Goal: Transaction & Acquisition: Purchase product/service

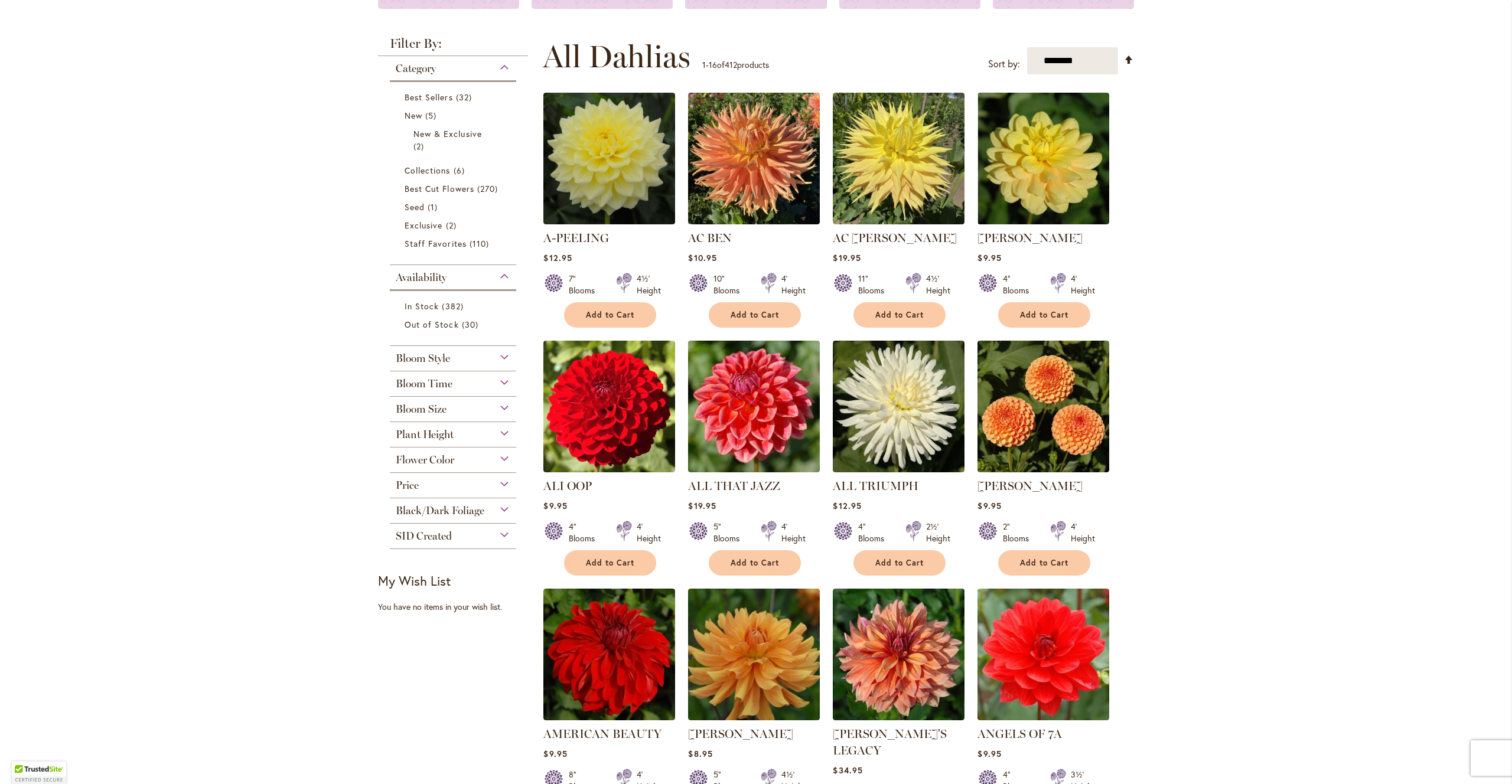
scroll to position [220, 0]
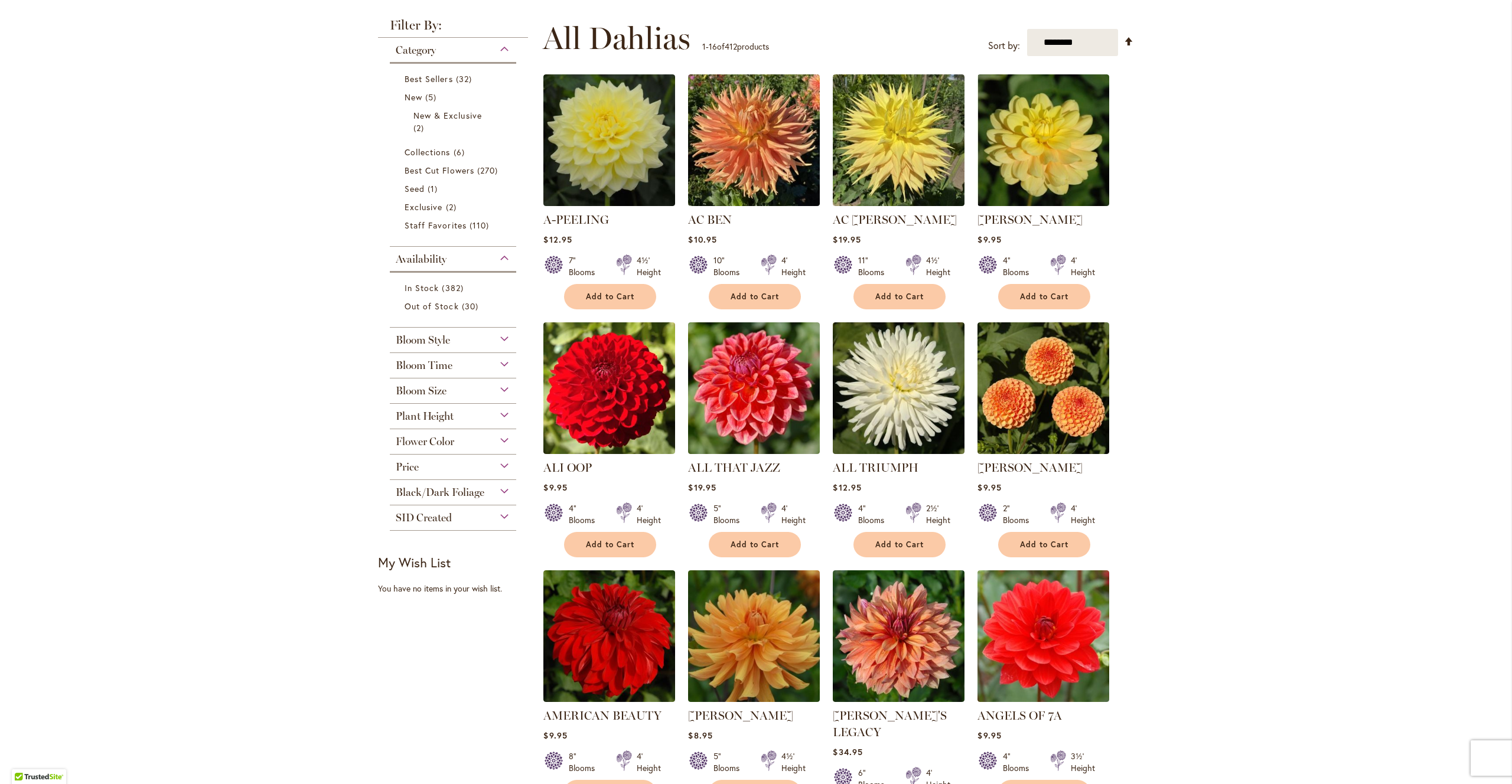
click at [473, 381] on div "Bloom Size" at bounding box center [453, 388] width 126 height 19
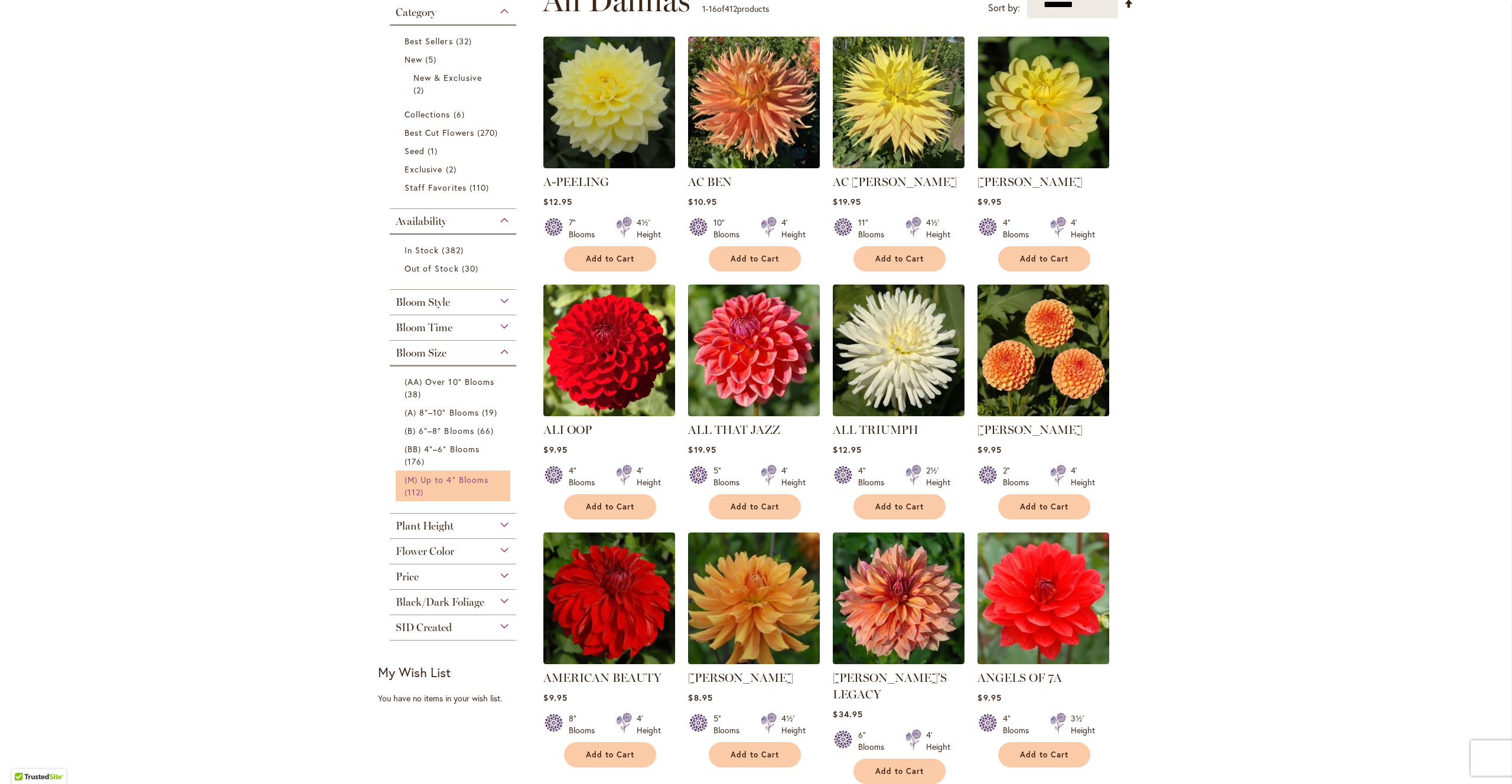
scroll to position [274, 0]
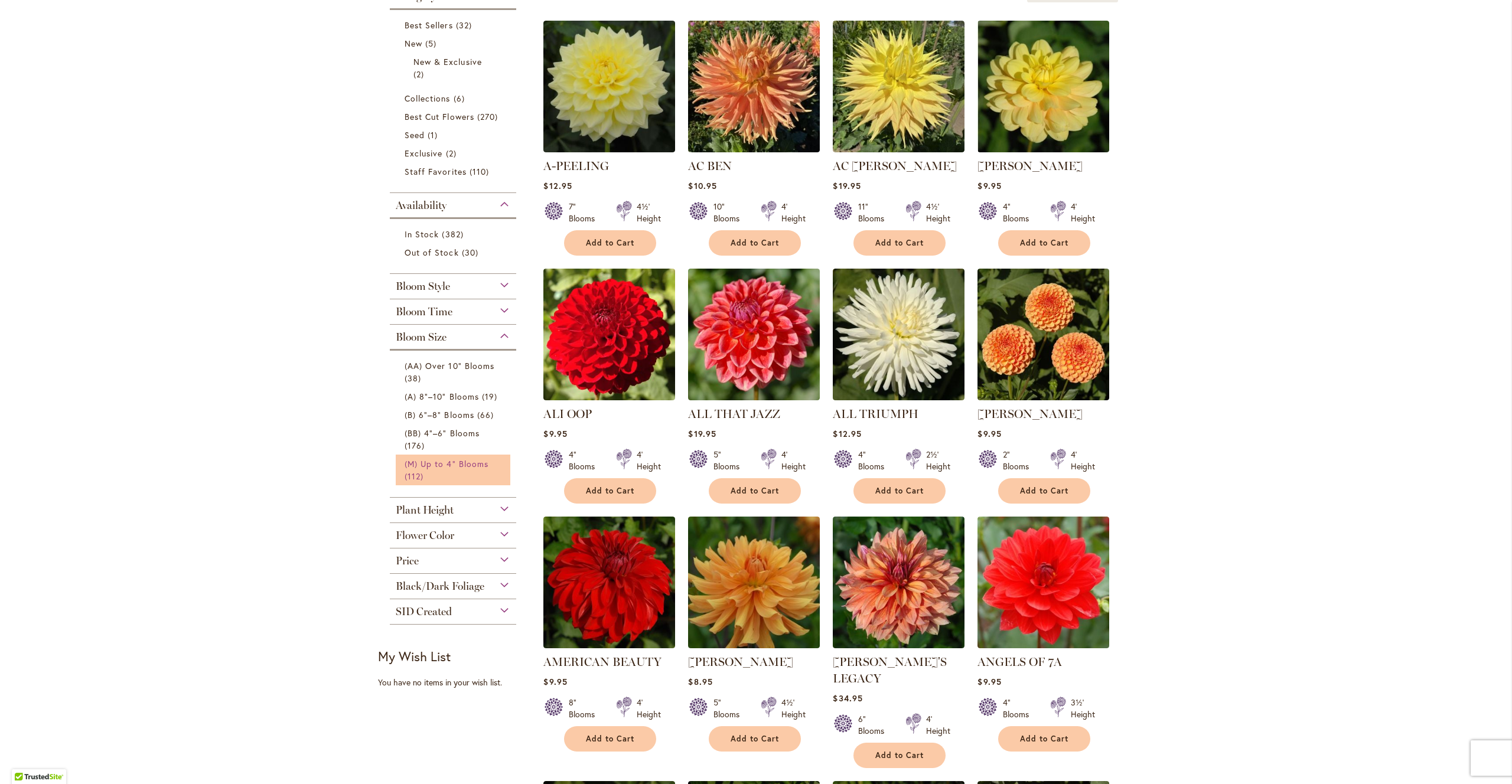
click at [433, 466] on span "(M) Up to 4" Blooms" at bounding box center [446, 464] width 84 height 11
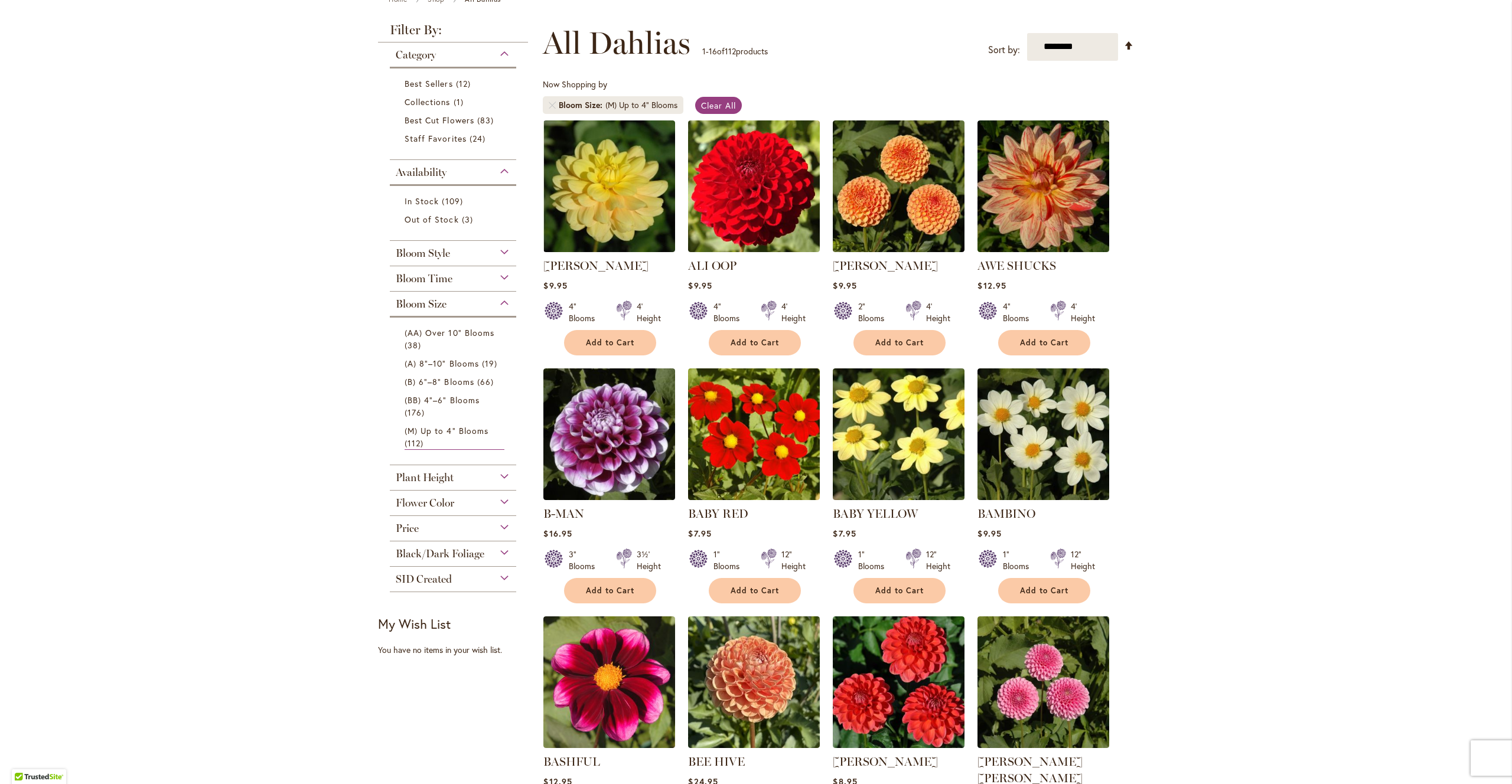
scroll to position [149, 0]
click at [467, 119] on span "Best Cut Flowers" at bounding box center [439, 121] width 70 height 11
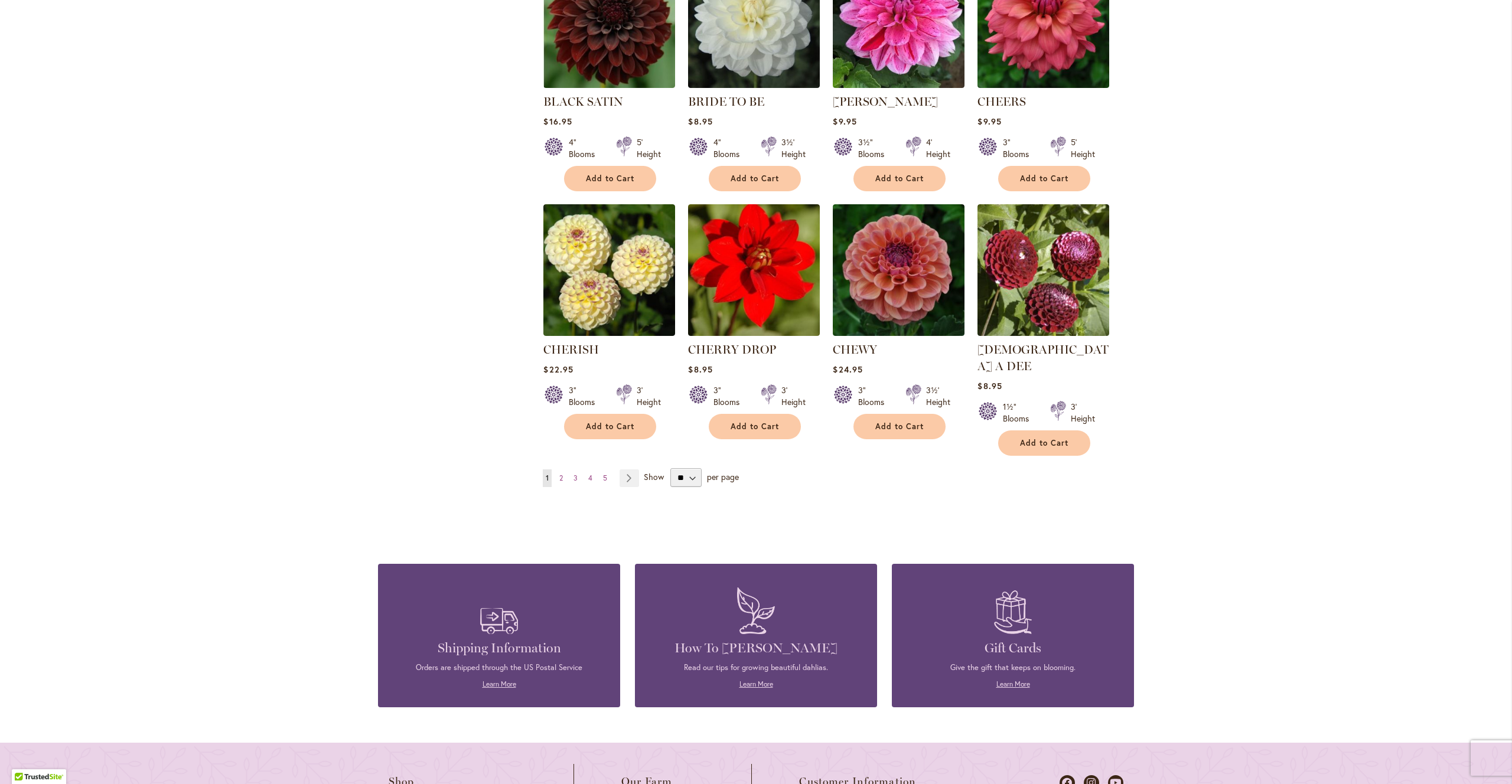
scroll to position [845, 0]
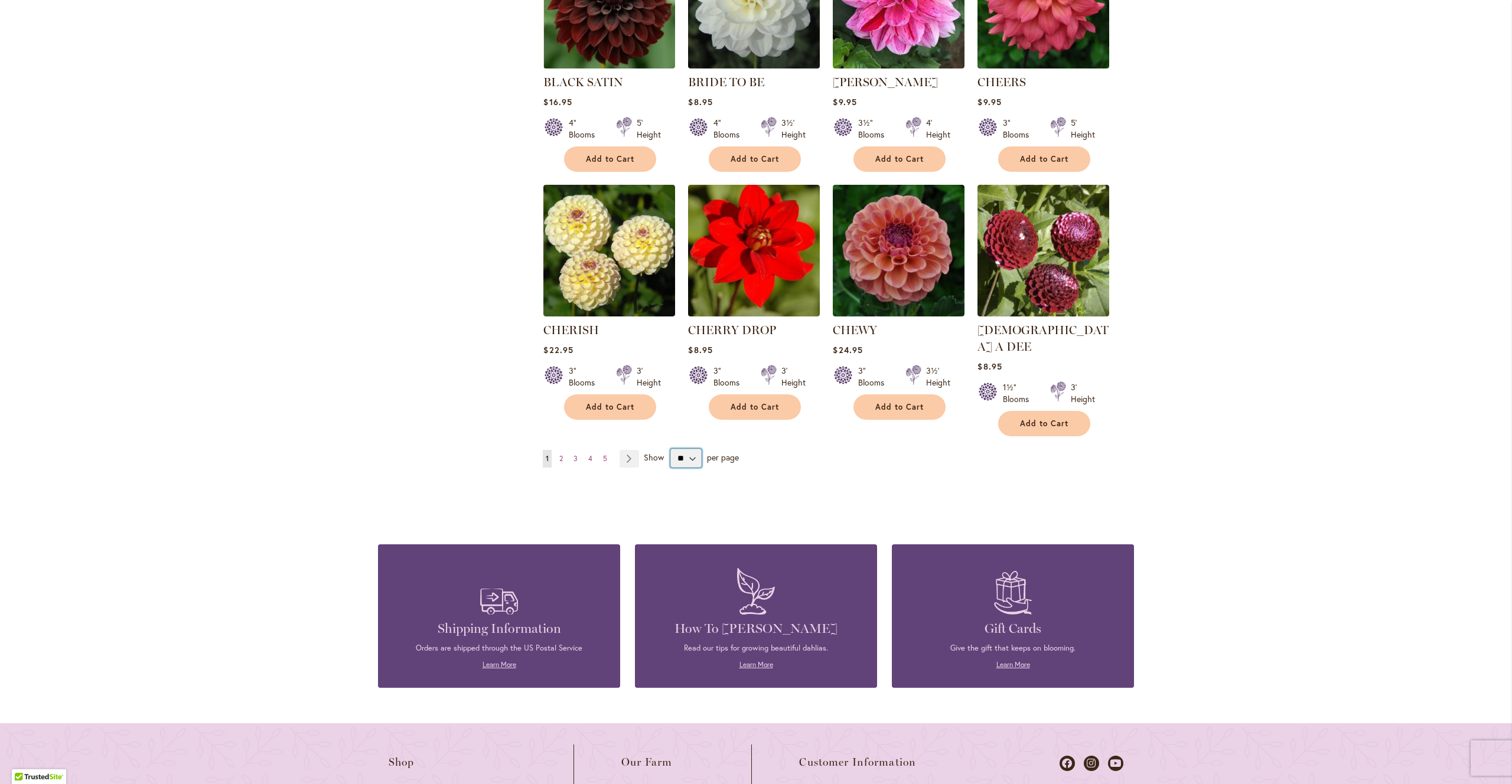
click at [685, 449] on select "** ** ** **" at bounding box center [686, 458] width 31 height 19
select select "**"
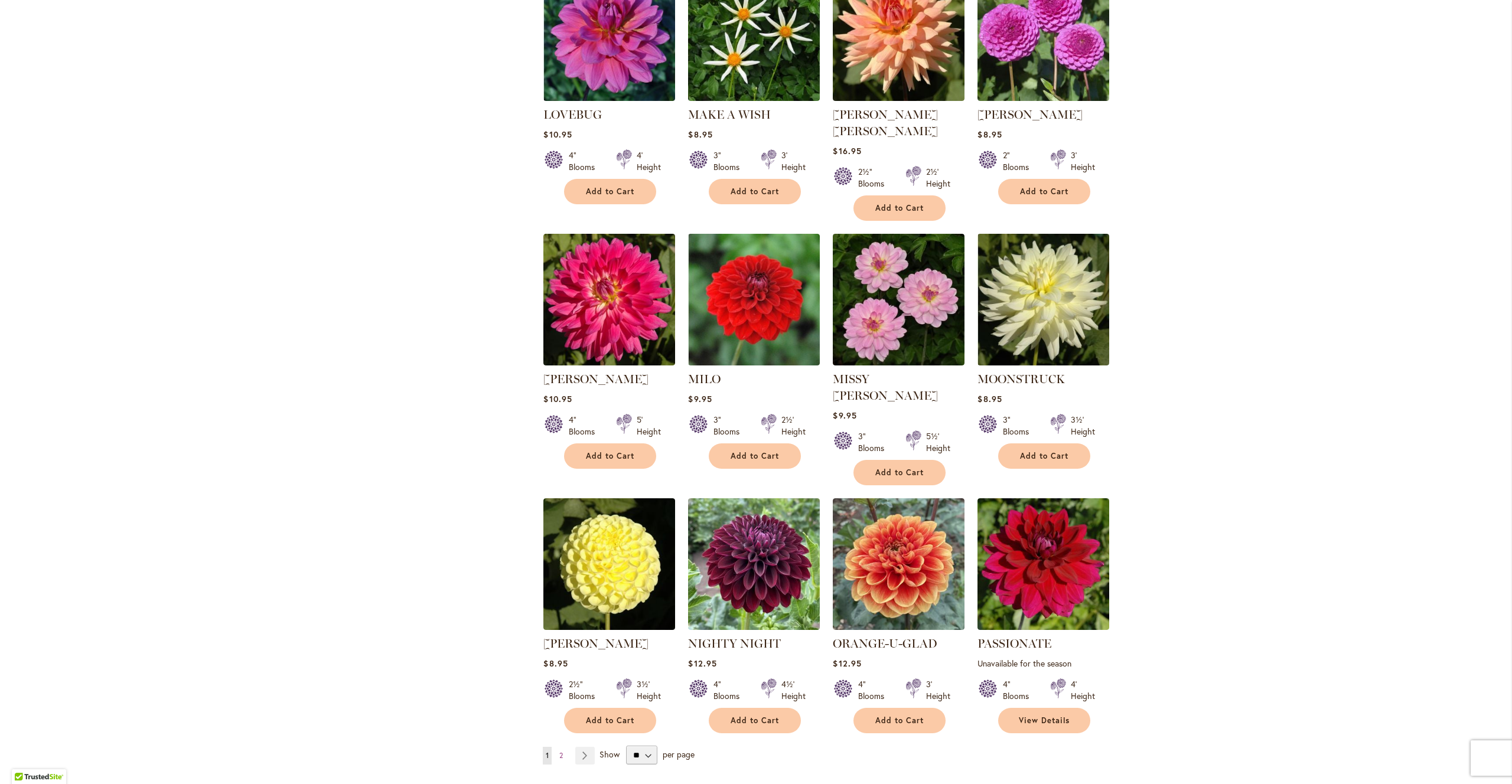
scroll to position [3684, 0]
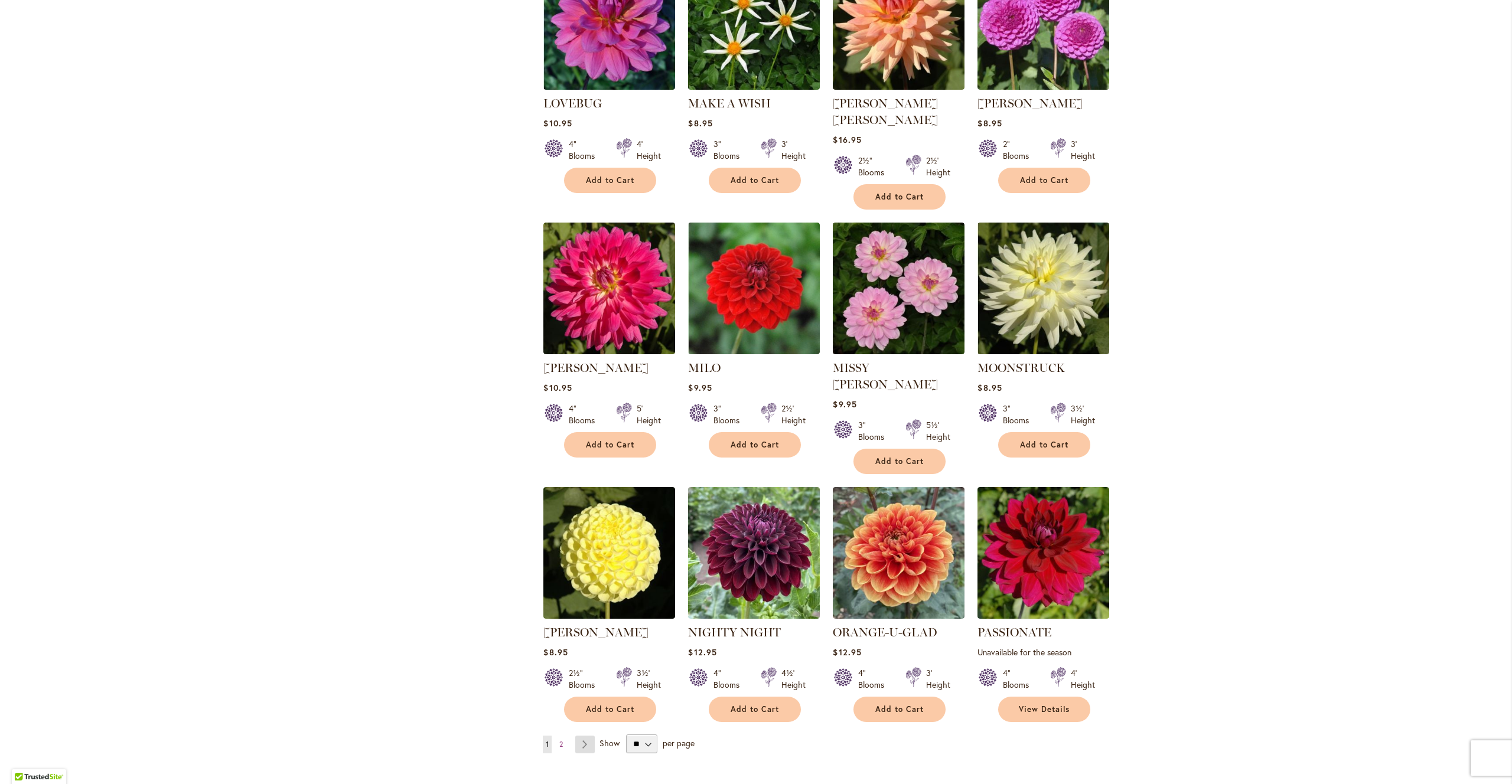
click at [588, 736] on link "Page Next" at bounding box center [584, 744] width 20 height 18
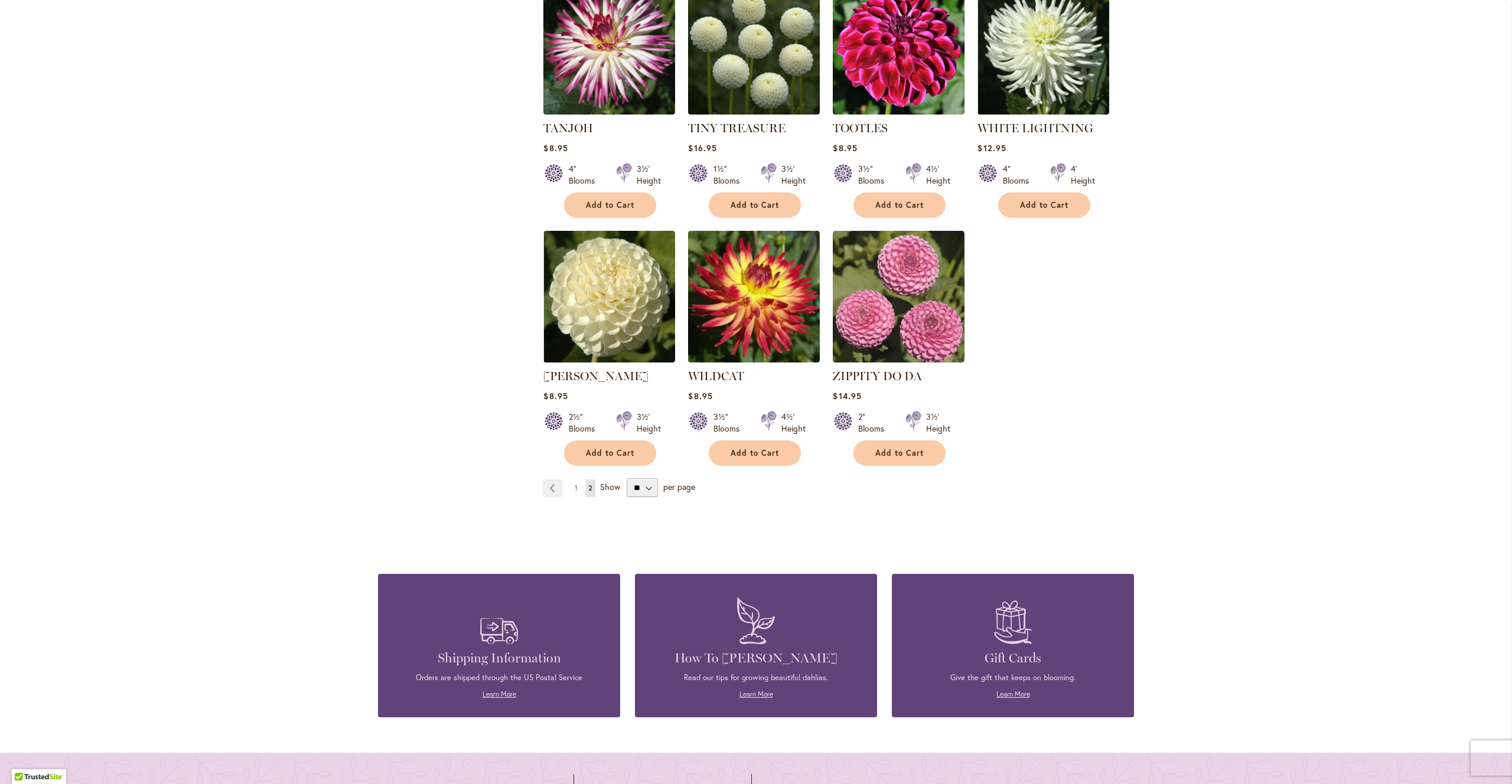
scroll to position [1061, 0]
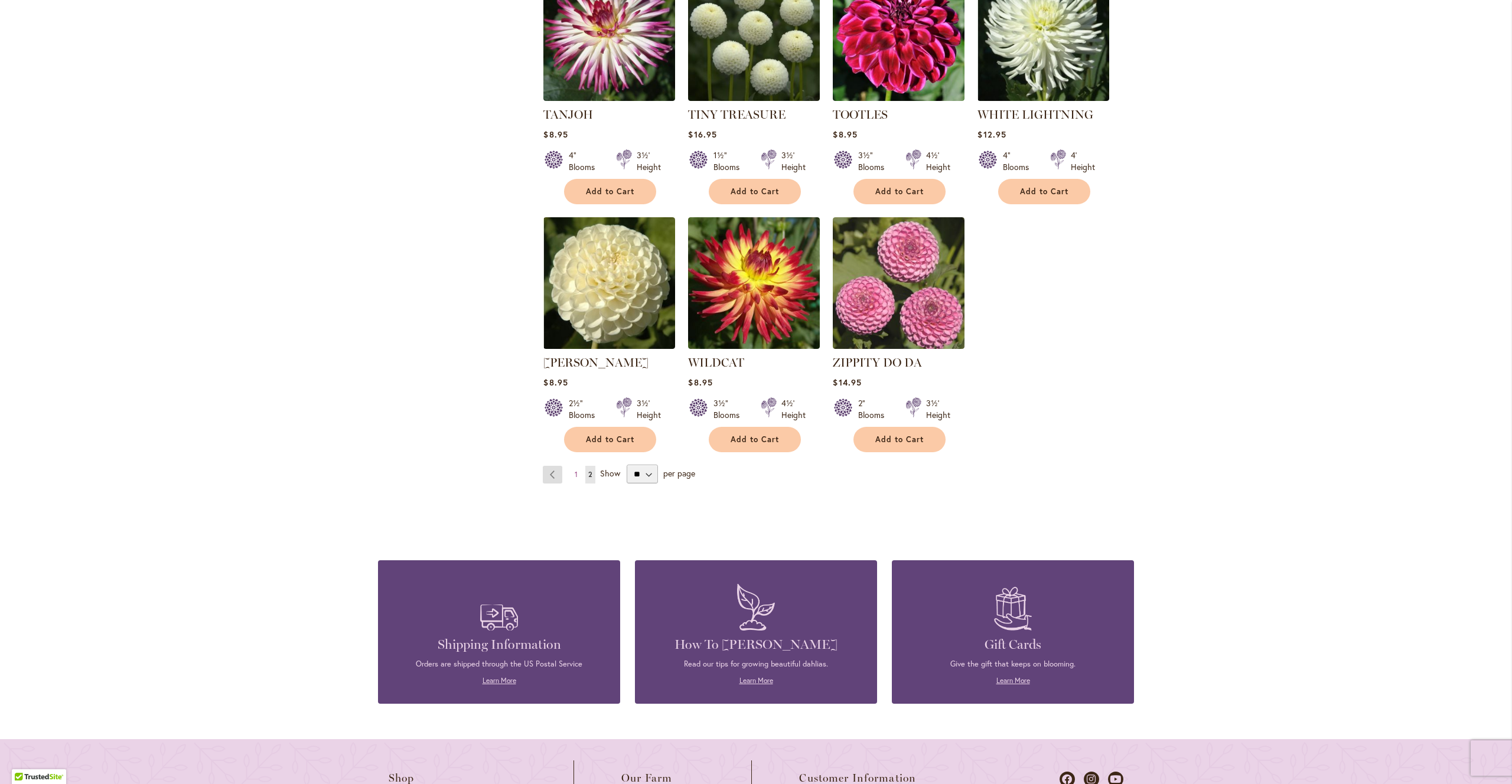
click at [556, 466] on link "Page Previous" at bounding box center [552, 474] width 20 height 18
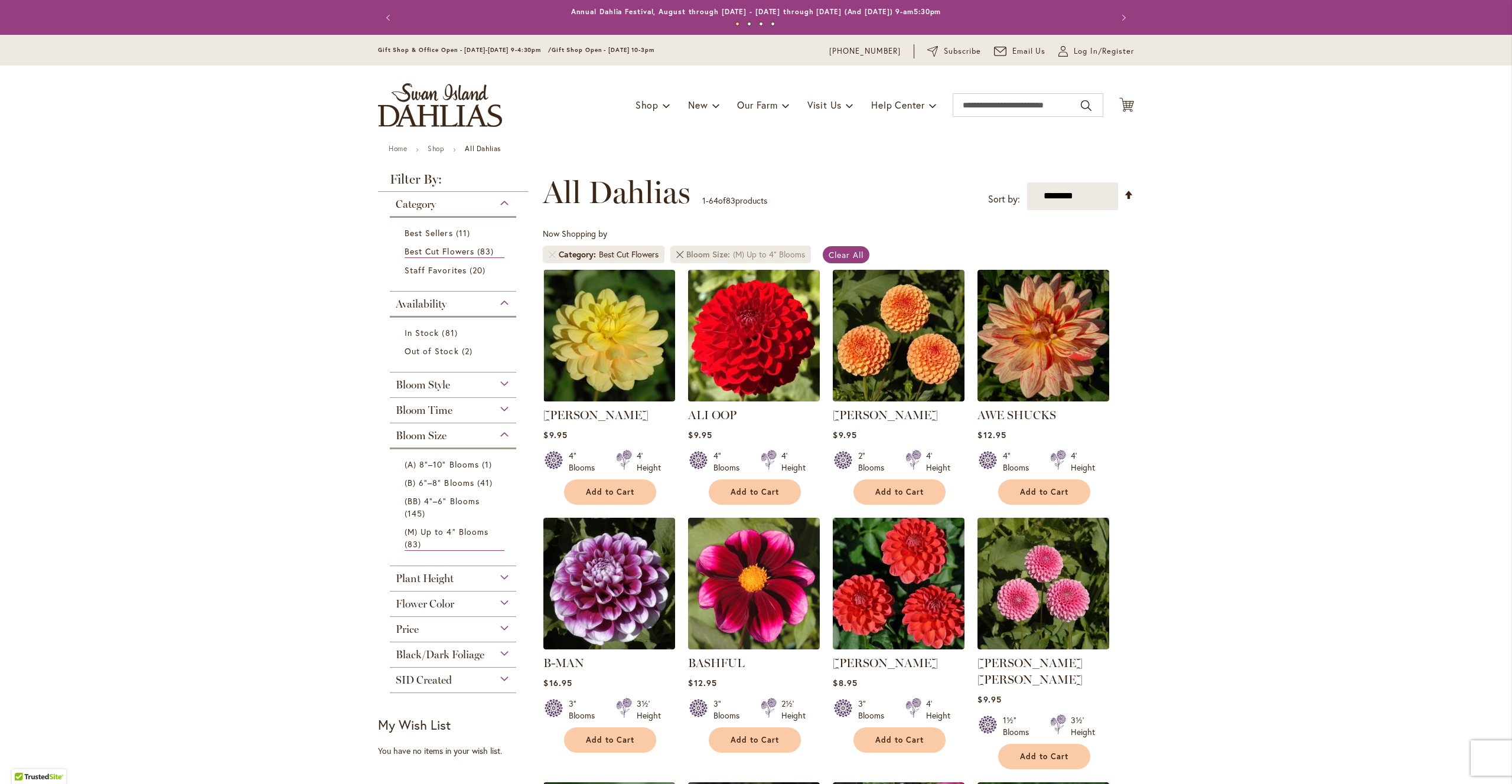
click at [683, 255] on link at bounding box center [680, 254] width 7 height 7
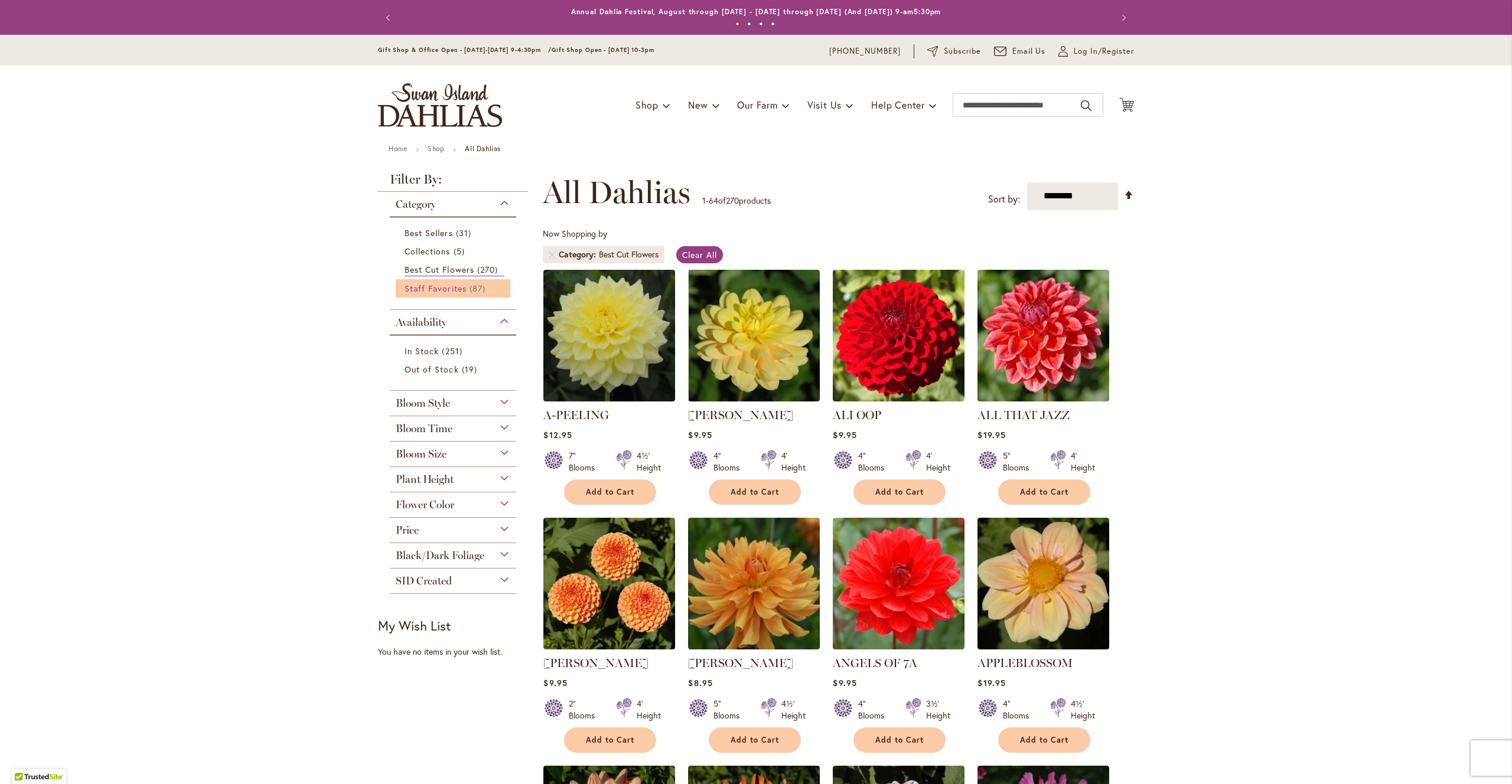
click at [407, 292] on span "Staff Favorites" at bounding box center [435, 288] width 62 height 11
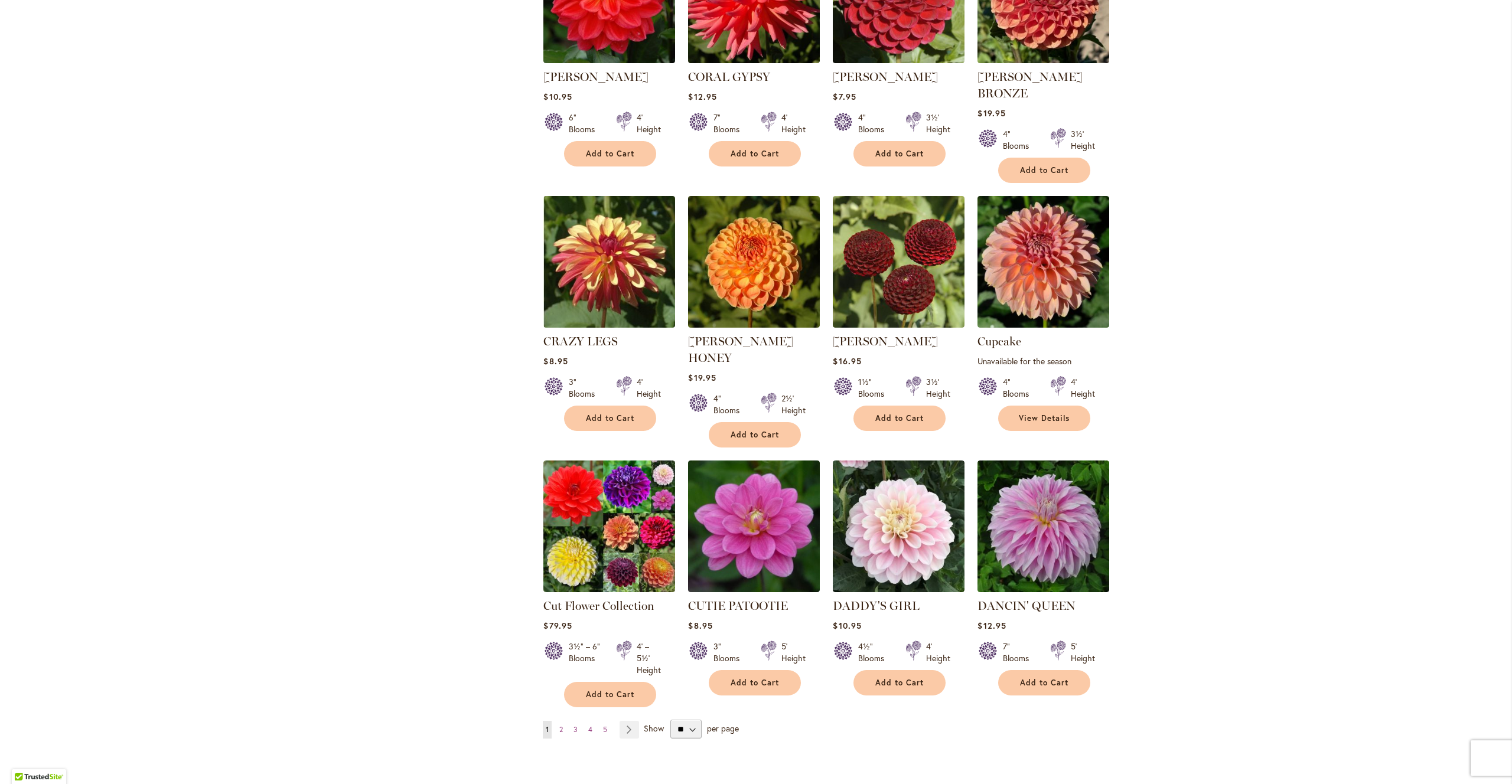
scroll to position [3645, 0]
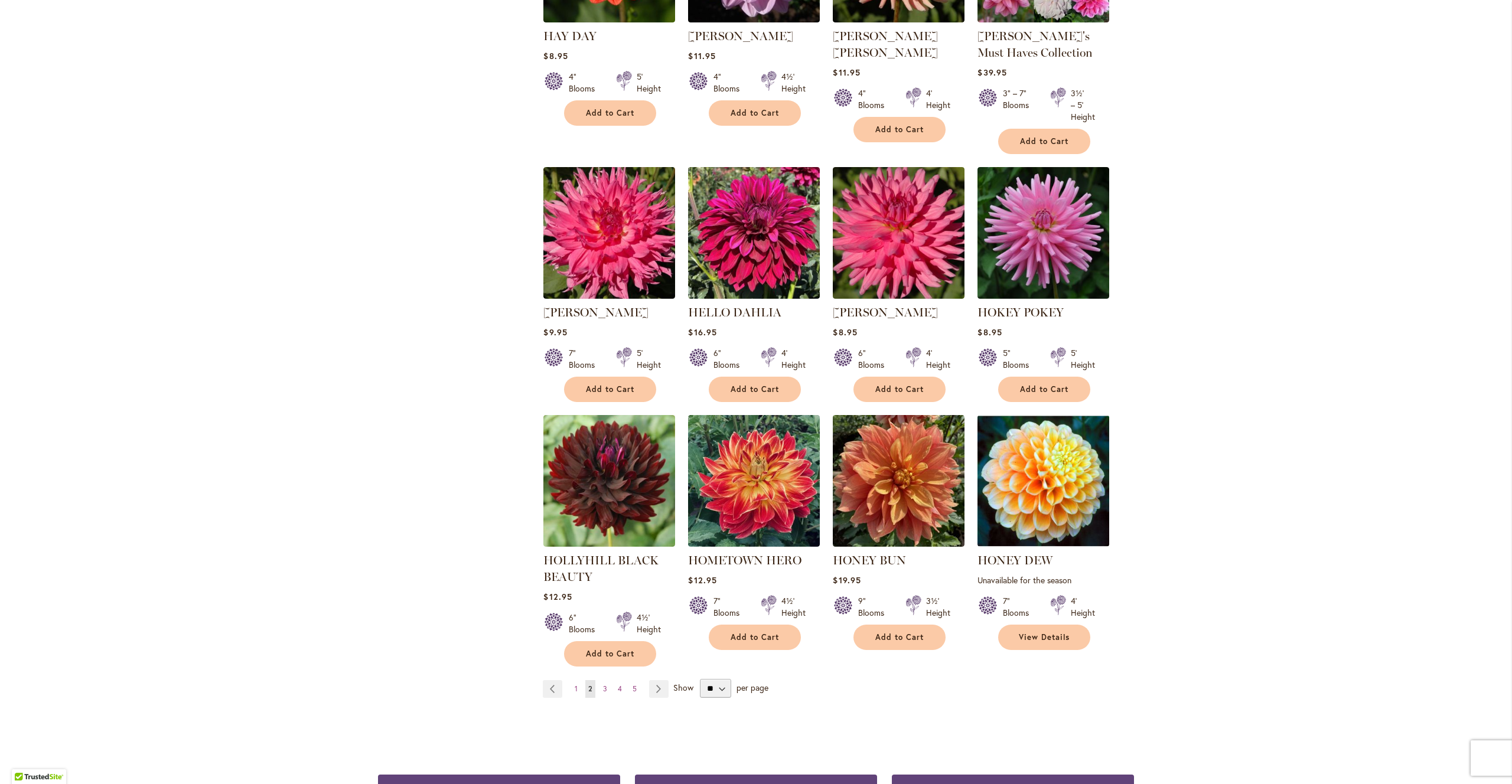
scroll to position [3752, 0]
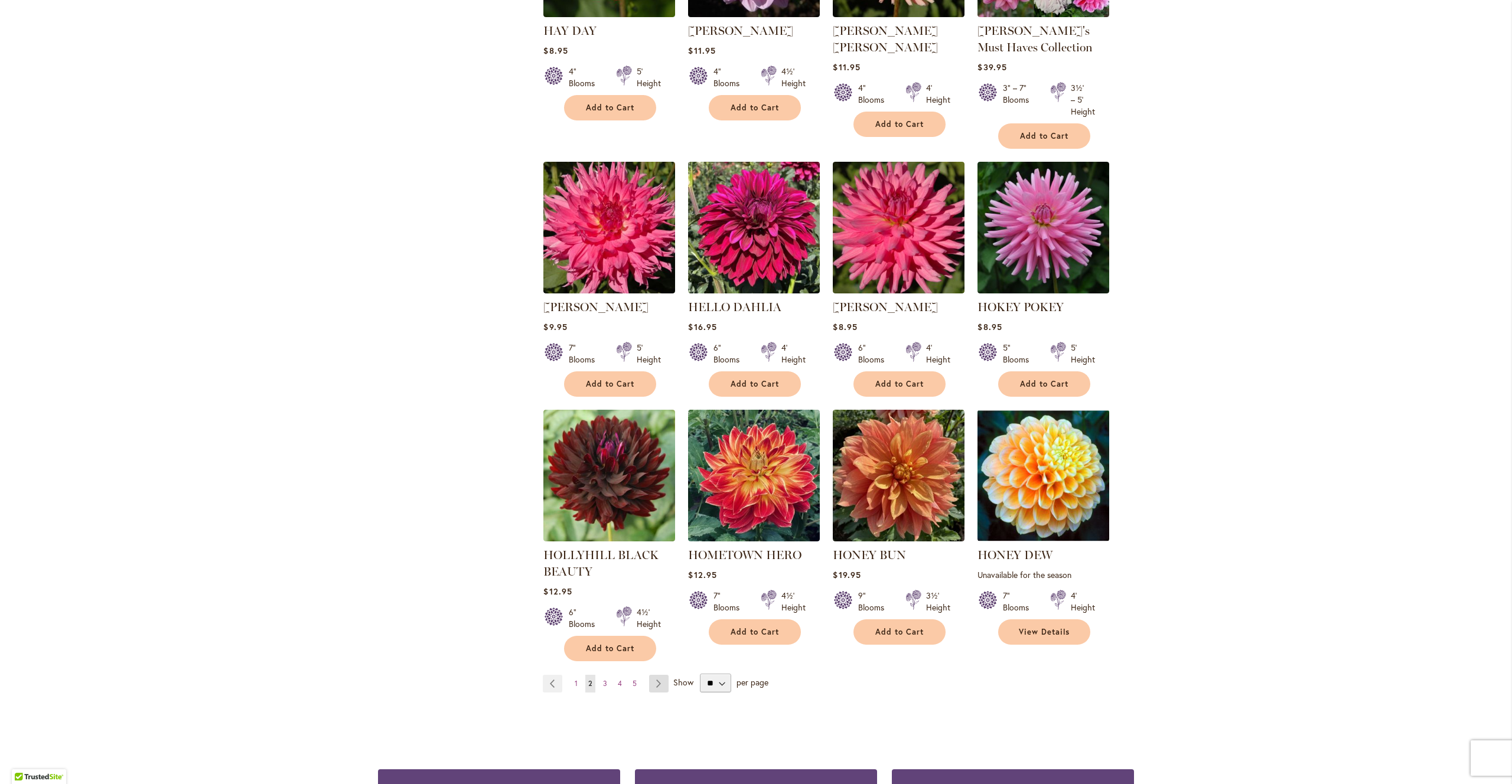
click at [661, 675] on link "Page Next" at bounding box center [659, 684] width 20 height 18
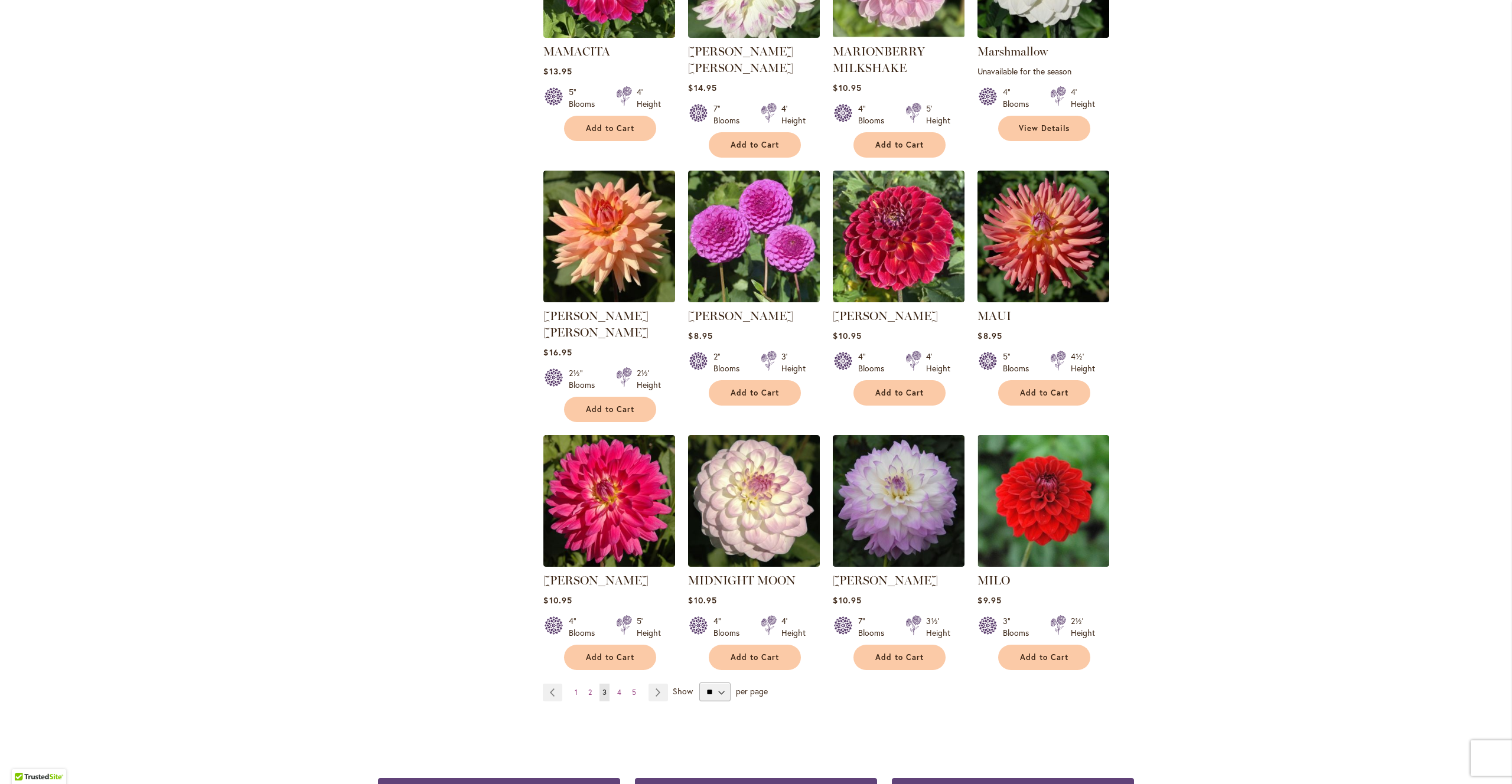
scroll to position [3672, 0]
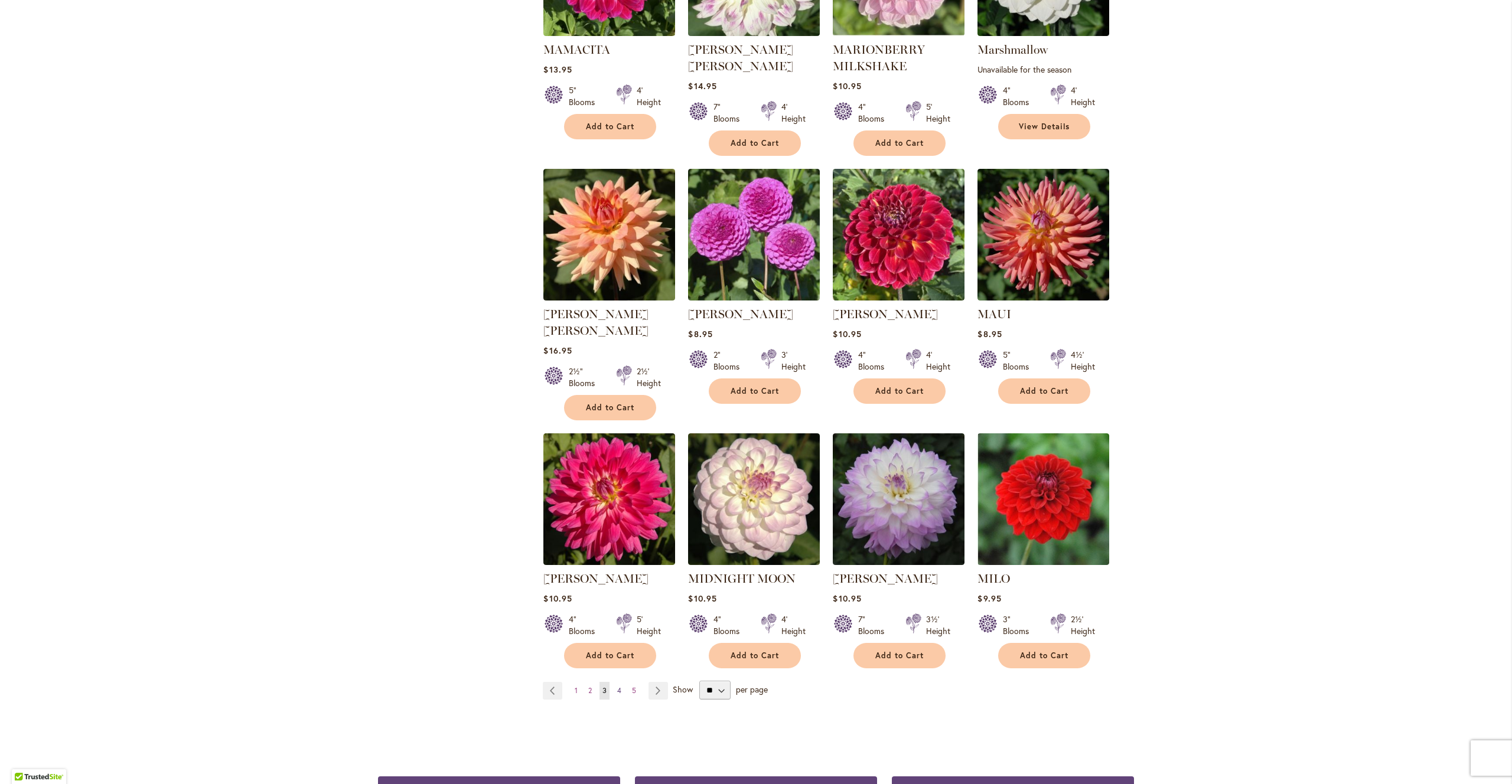
click at [618, 686] on span "4" at bounding box center [619, 690] width 4 height 9
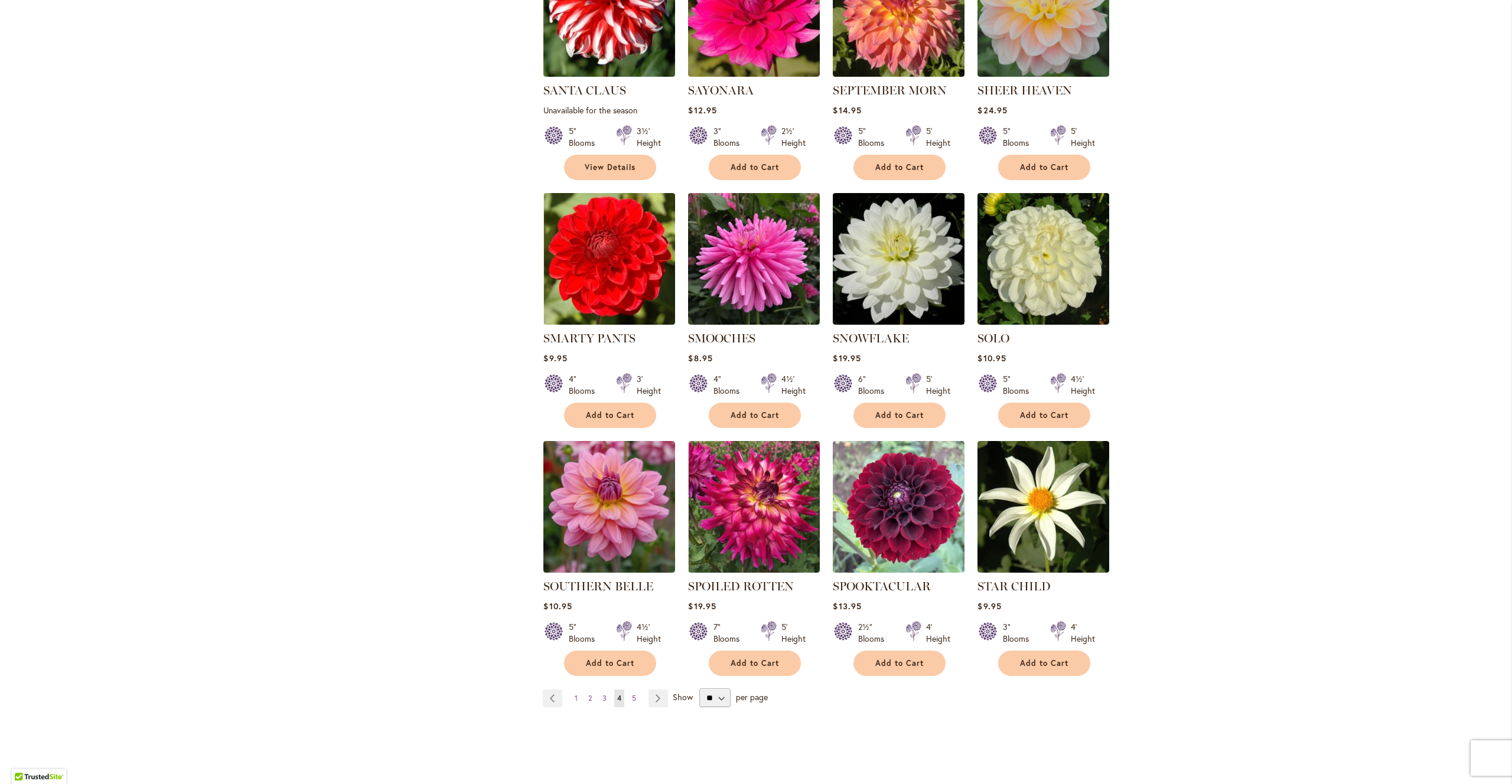
scroll to position [3654, 0]
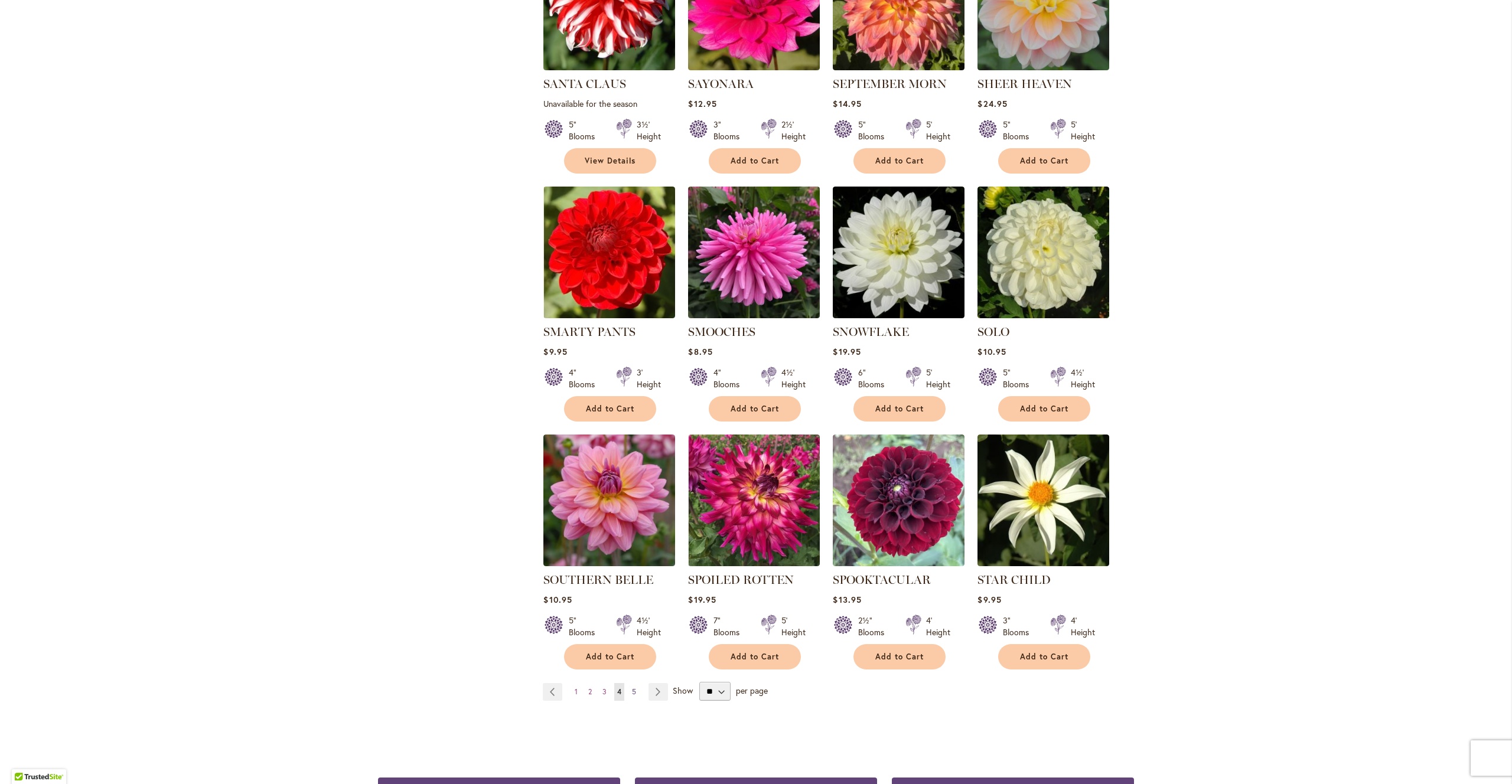
click at [637, 683] on link "Page 5" at bounding box center [634, 692] width 10 height 18
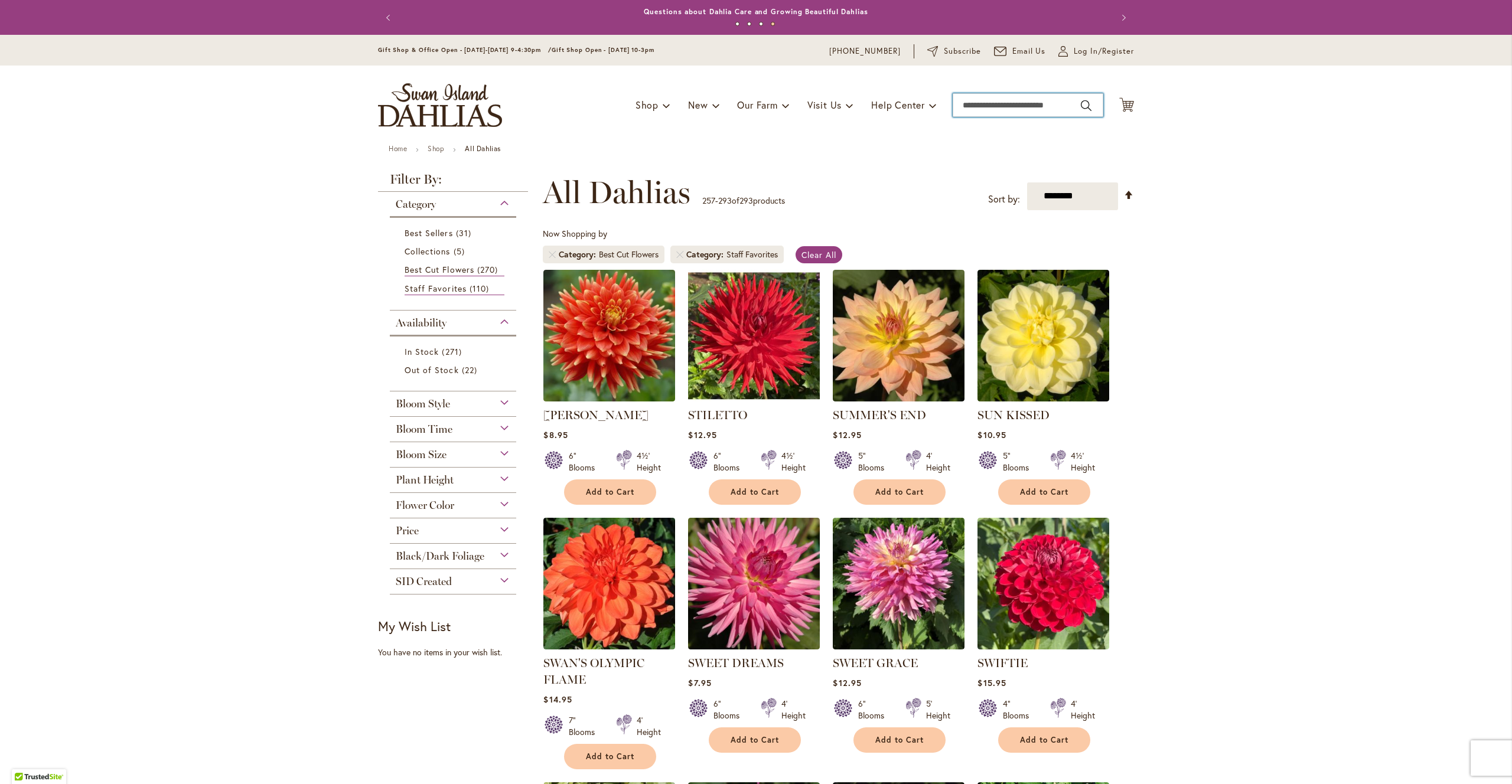
click at [1000, 104] on input "Search" at bounding box center [1028, 105] width 151 height 24
type input "**********"
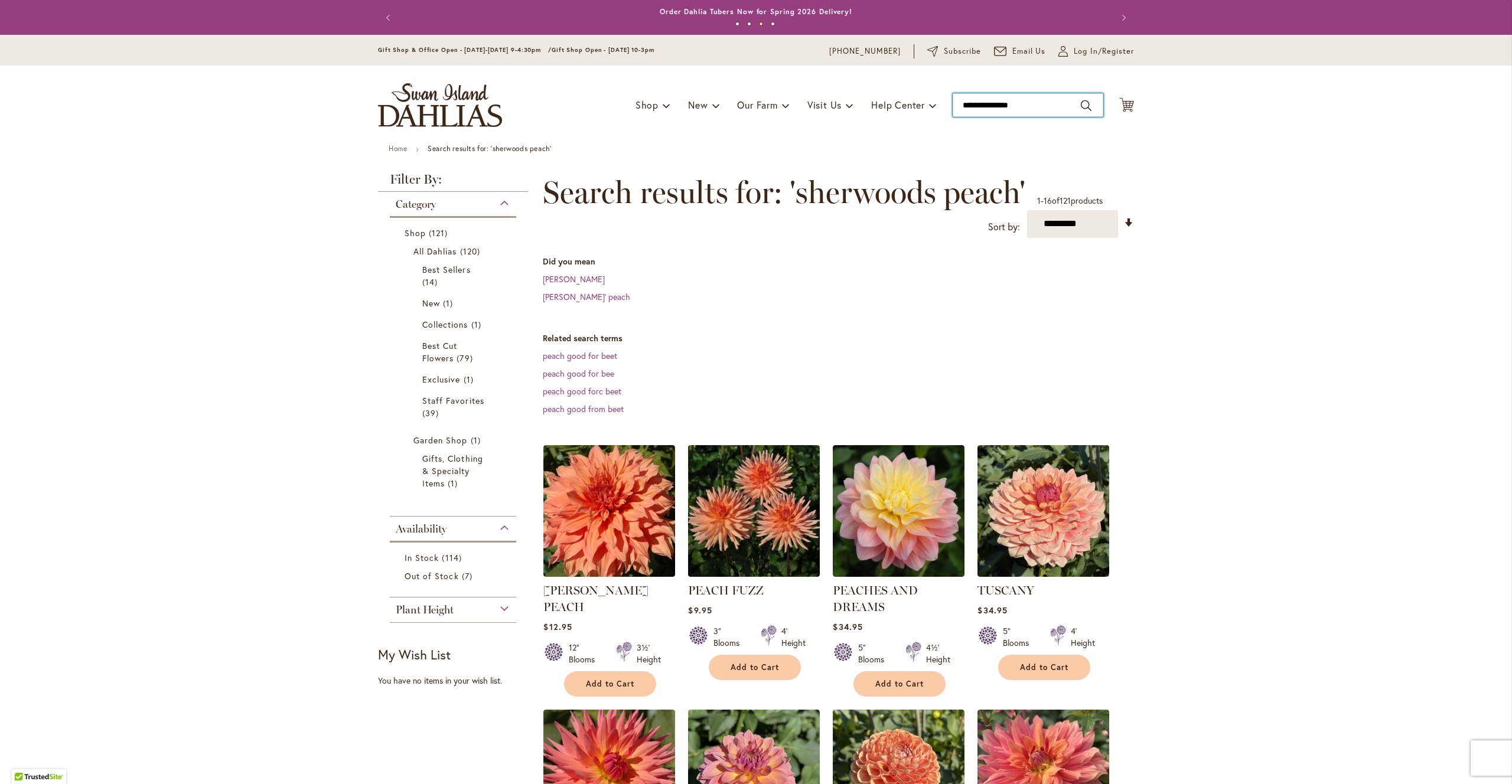
drag, startPoint x: 1035, startPoint y: 104, endPoint x: 957, endPoint y: 106, distance: 78.0
click at [957, 106] on input "**********" at bounding box center [1028, 105] width 151 height 24
type input "**********"
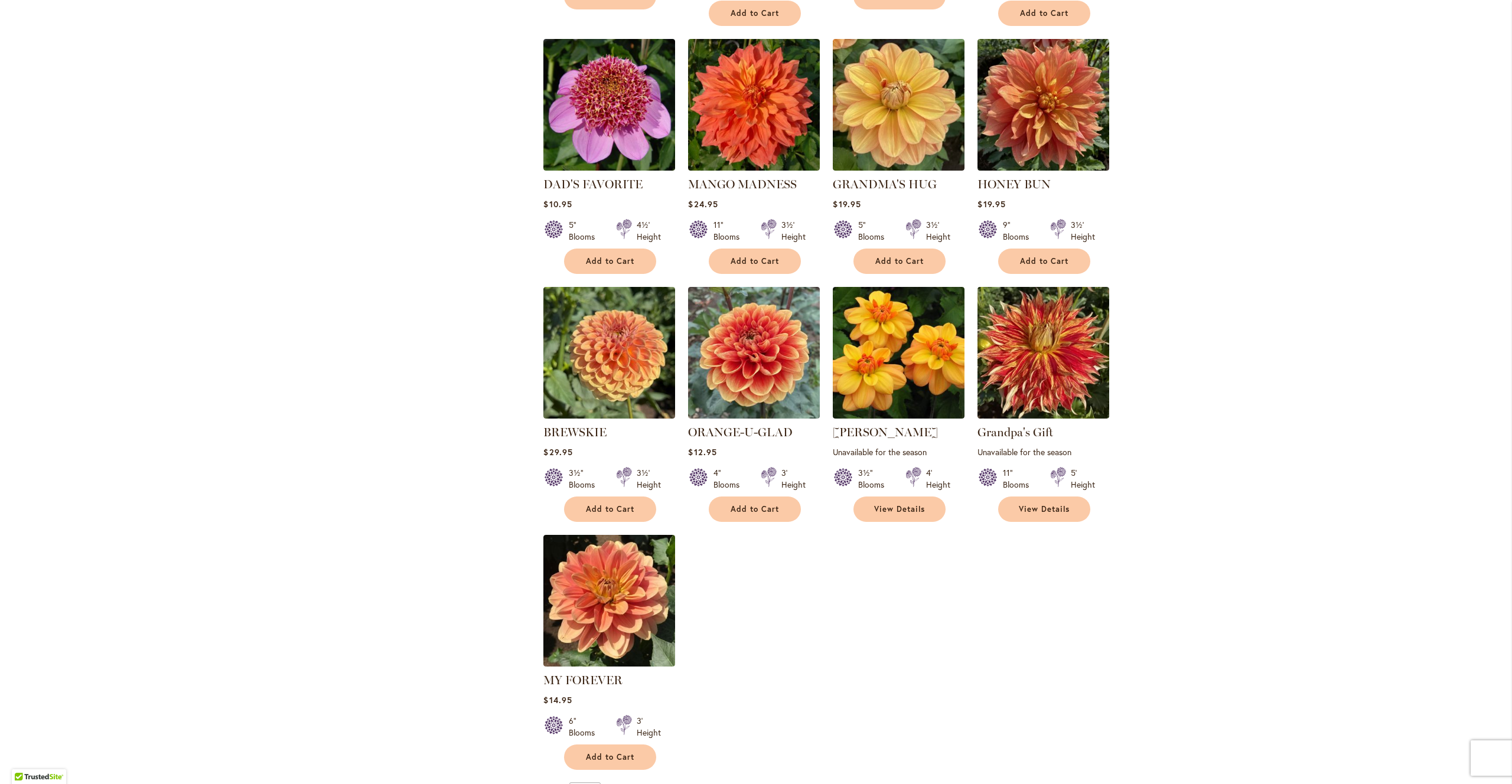
scroll to position [654, 0]
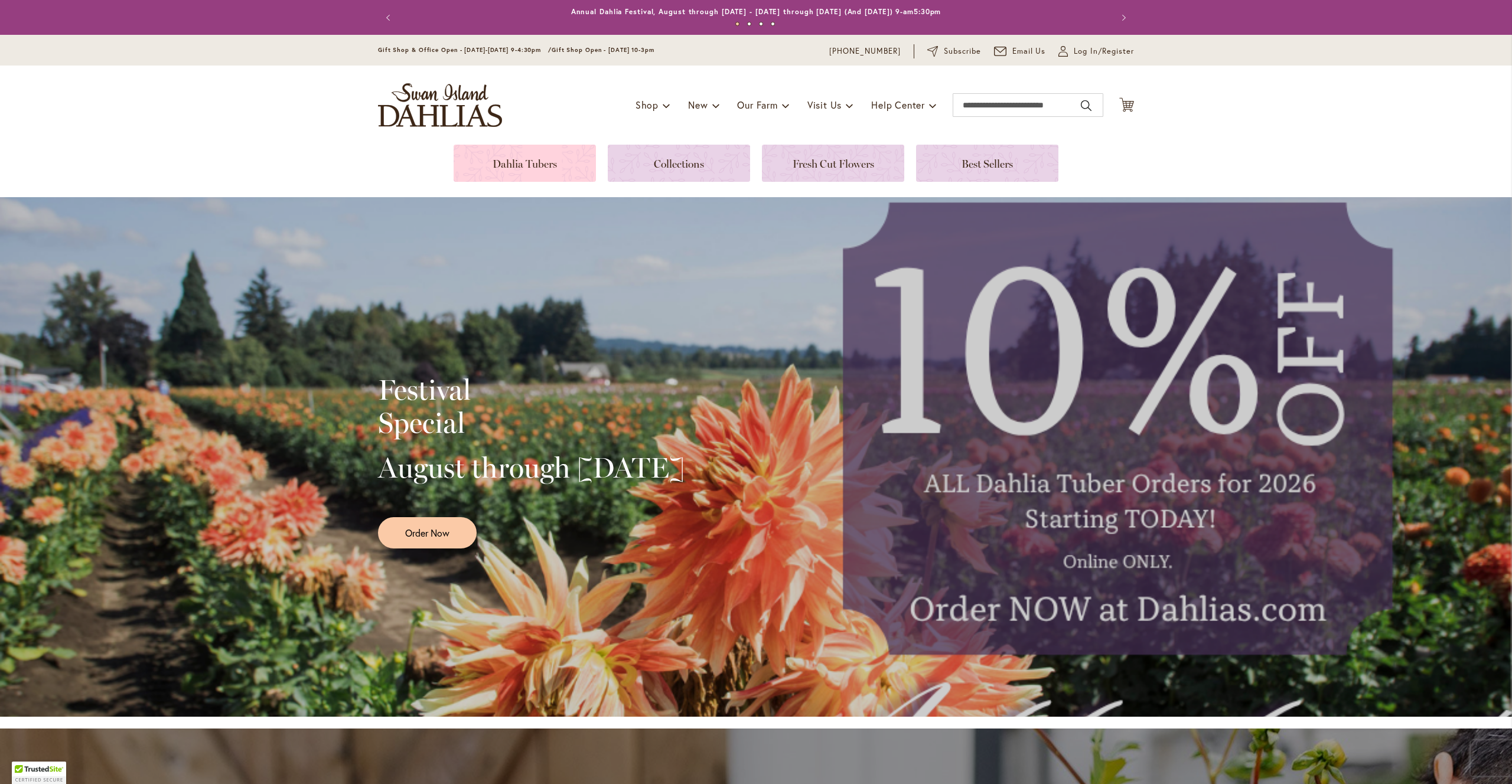
click at [508, 158] on link at bounding box center [524, 163] width 143 height 37
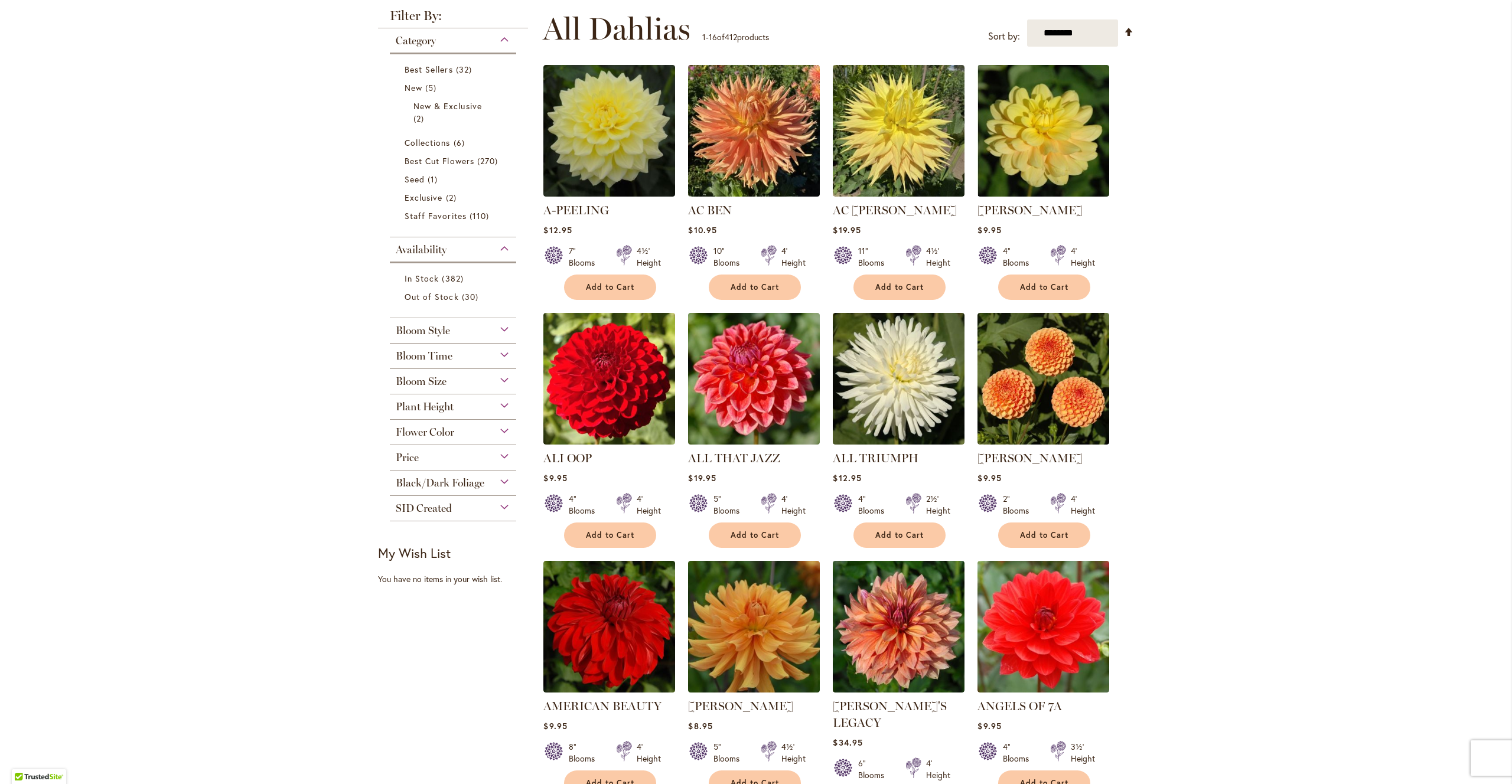
scroll to position [238, 0]
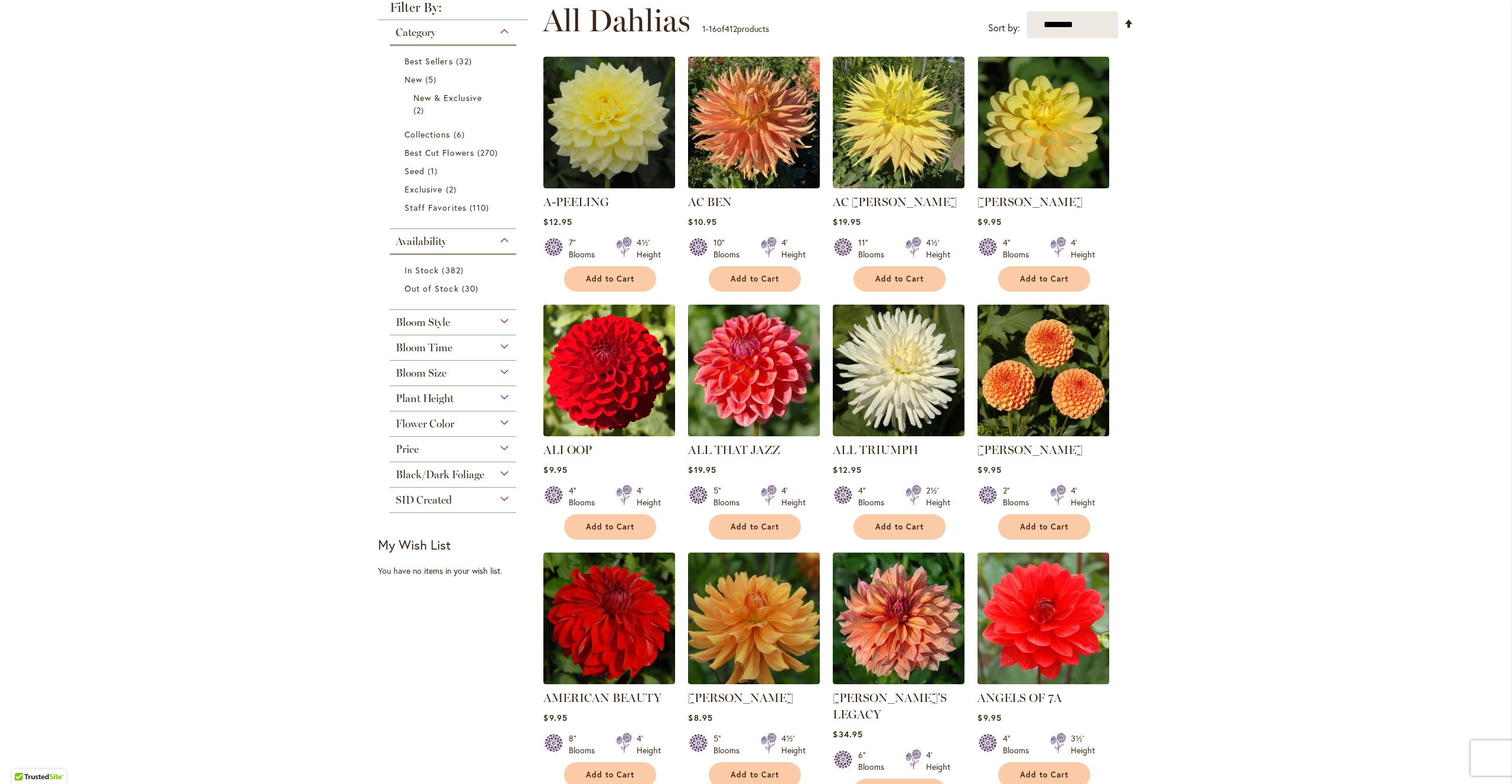
click at [509, 423] on div "Flower Color" at bounding box center [453, 421] width 126 height 19
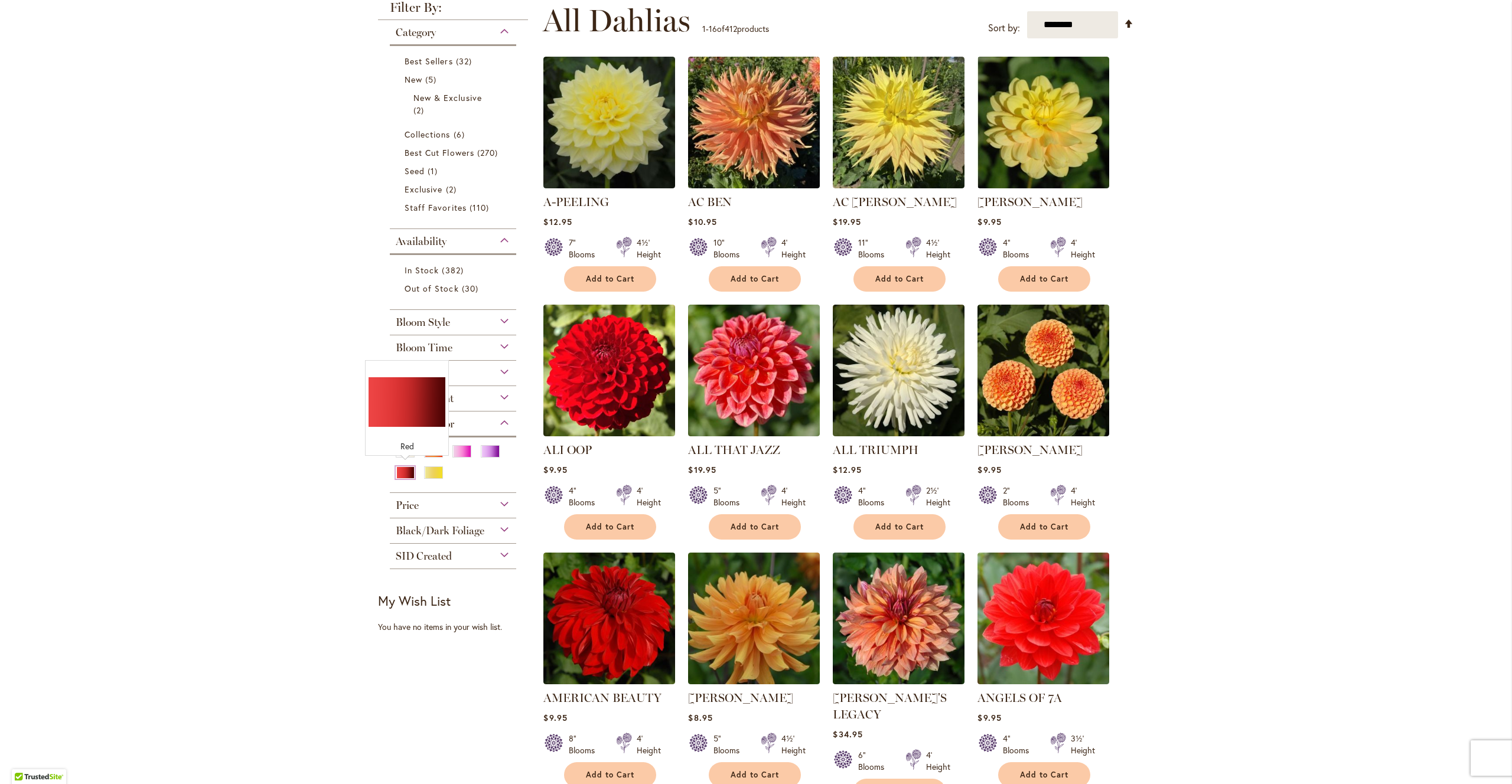
click at [400, 470] on div "Red" at bounding box center [405, 472] width 19 height 12
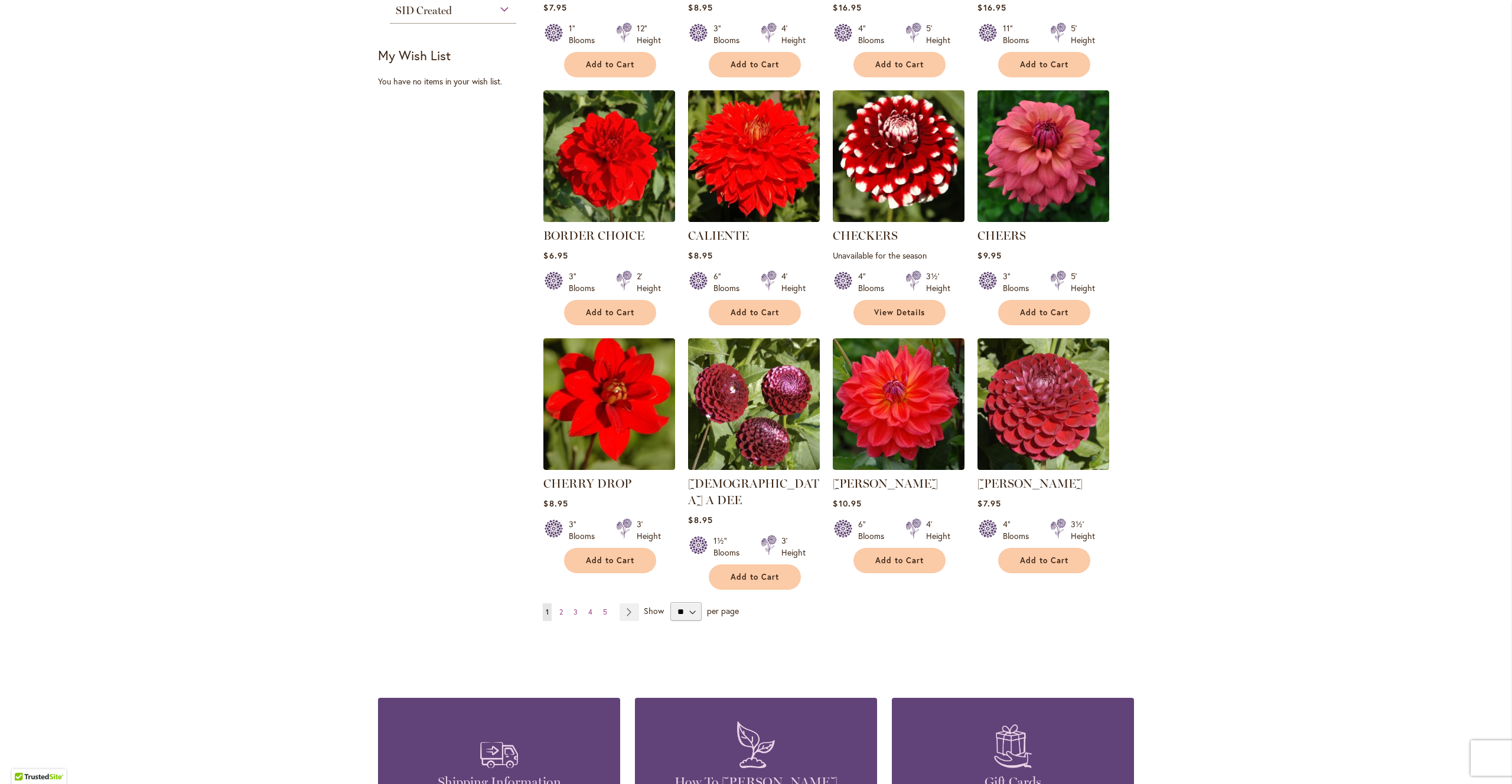
scroll to position [685, 0]
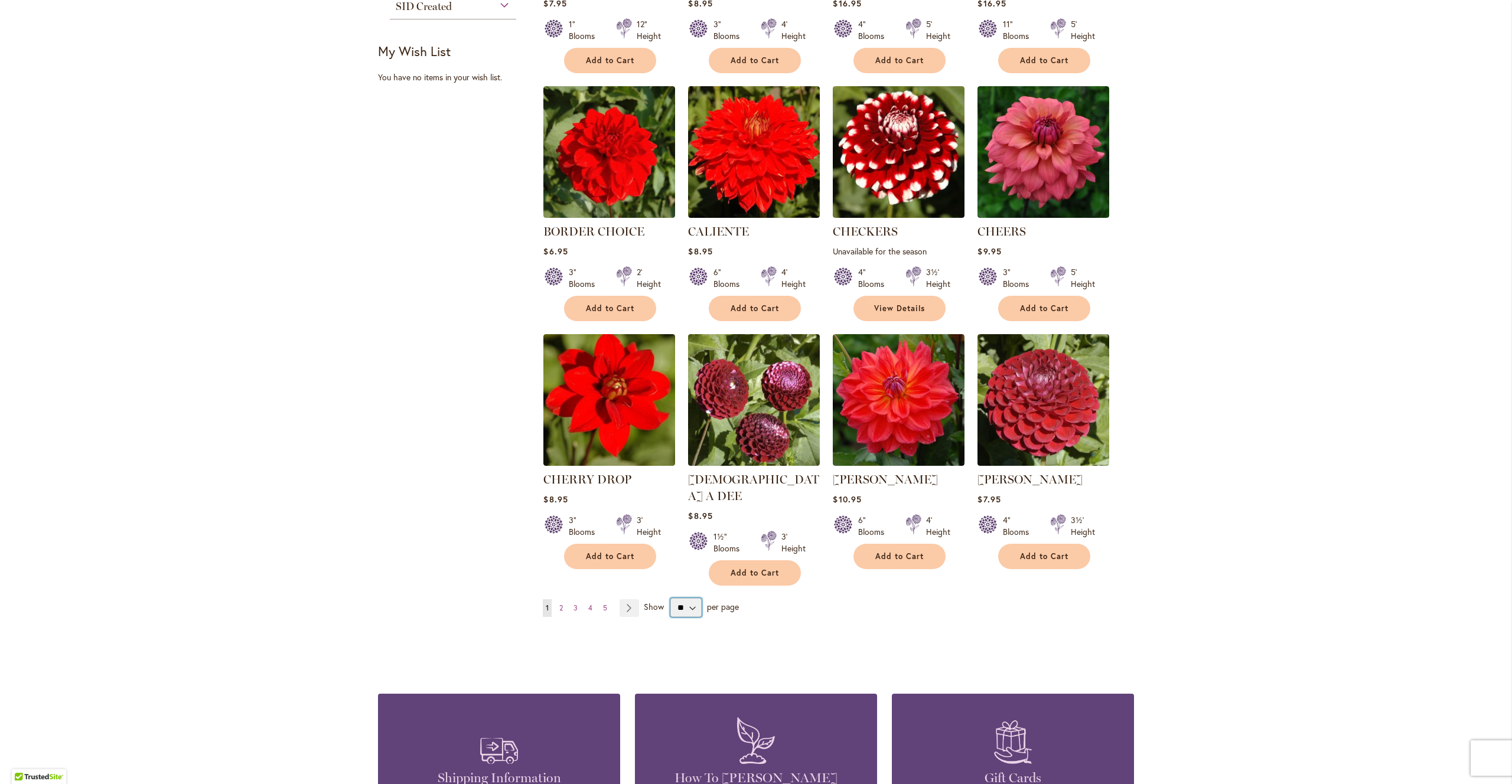
click at [694, 598] on select "** ** ** **" at bounding box center [686, 607] width 31 height 19
select select "**"
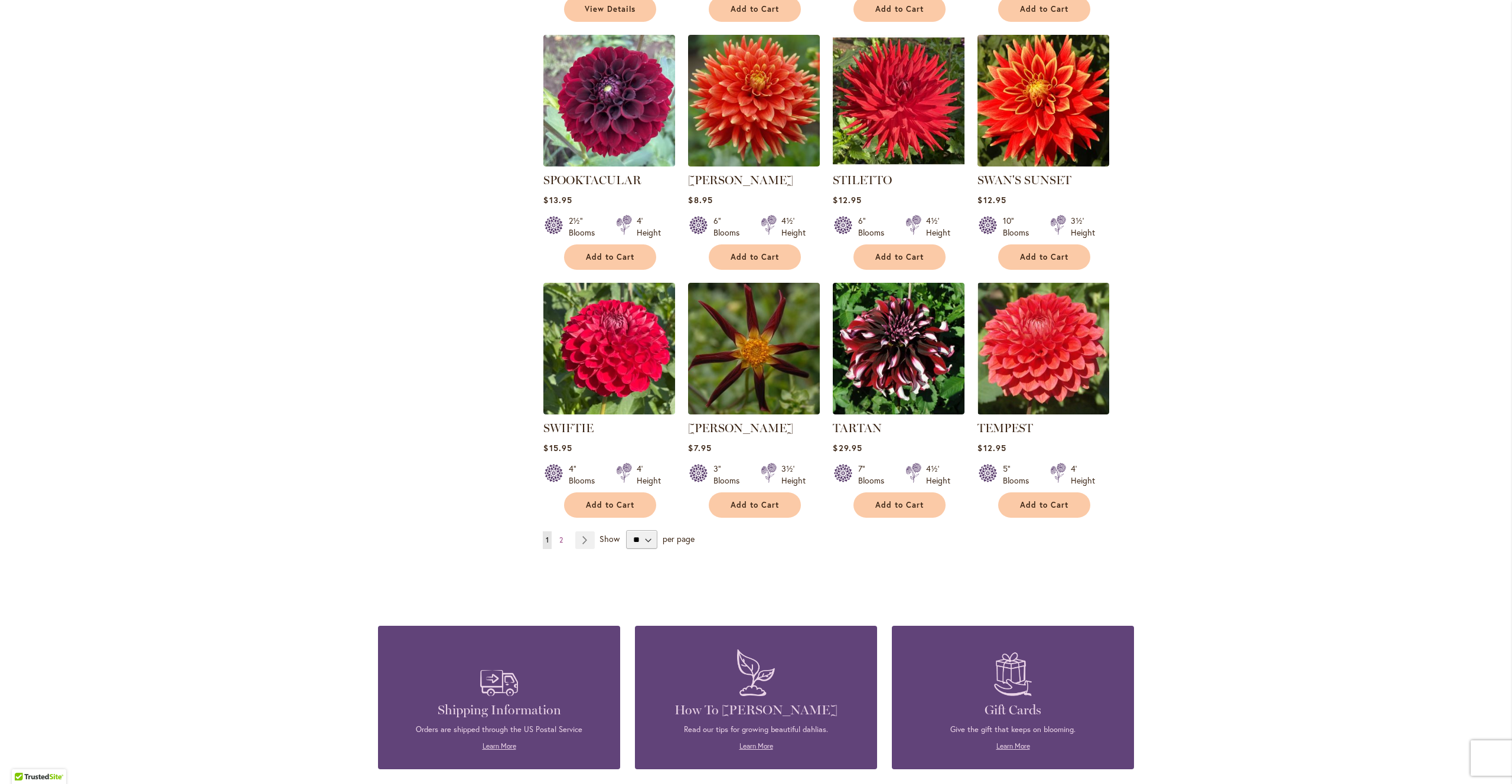
scroll to position [3825, 0]
